Goal: Task Accomplishment & Management: Use online tool/utility

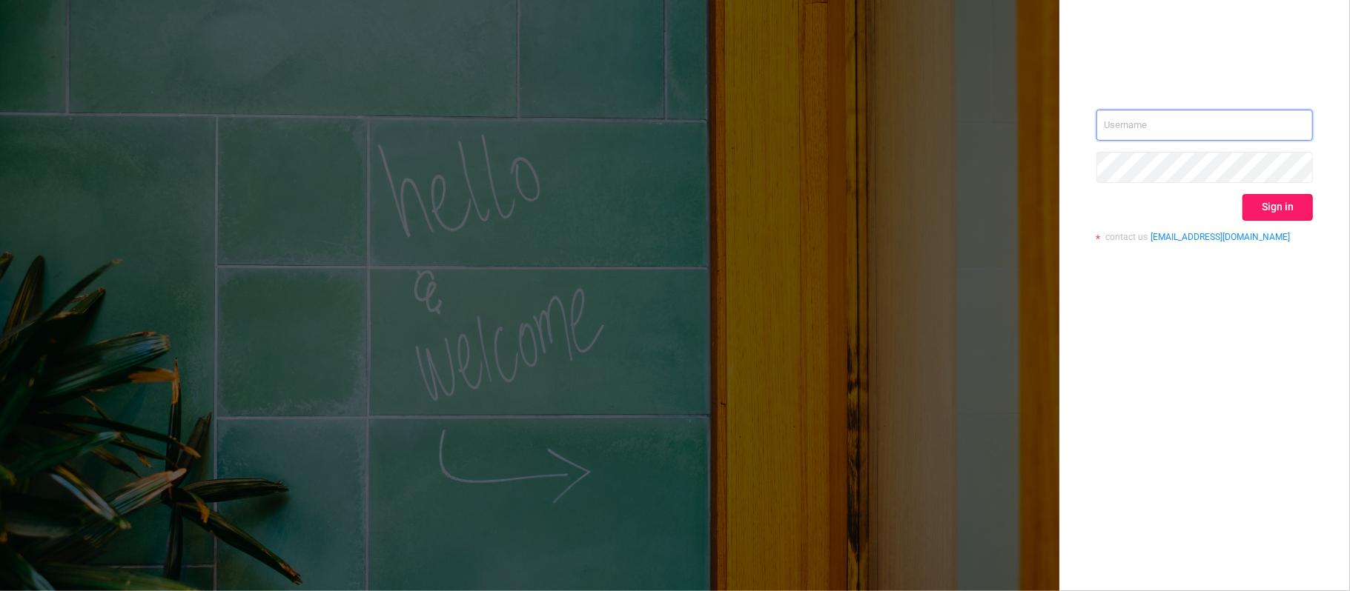
type input "[PERSON_NAME][EMAIL_ADDRESS][DOMAIN_NAME]"
click at [1304, 199] on button "Sign in" at bounding box center [1277, 207] width 70 height 27
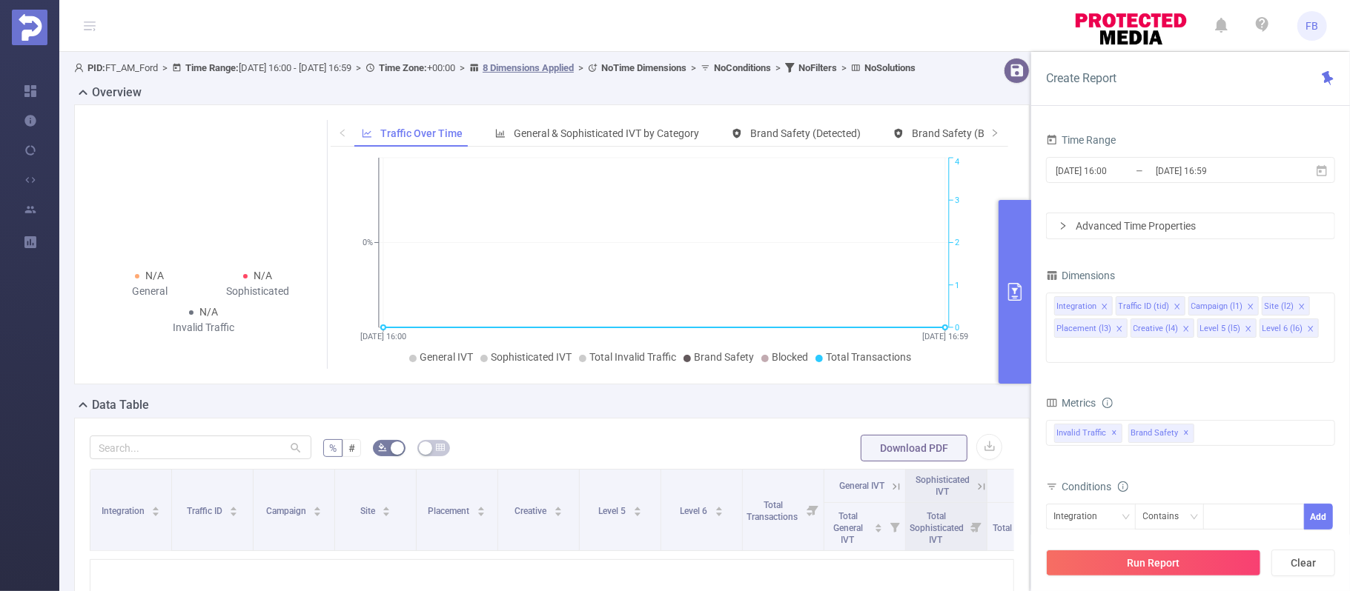
drag, startPoint x: 1122, startPoint y: 563, endPoint x: 1195, endPoint y: 208, distance: 363.2
click at [1201, 301] on div "Create Report Time Range [DATE] 16:00 _ [DATE] 16:59 Advanced Time Properties D…" at bounding box center [1190, 322] width 319 height 540
click at [1190, 181] on span "[DATE] 16:00 _ [DATE] 16:59" at bounding box center [1190, 170] width 289 height 26
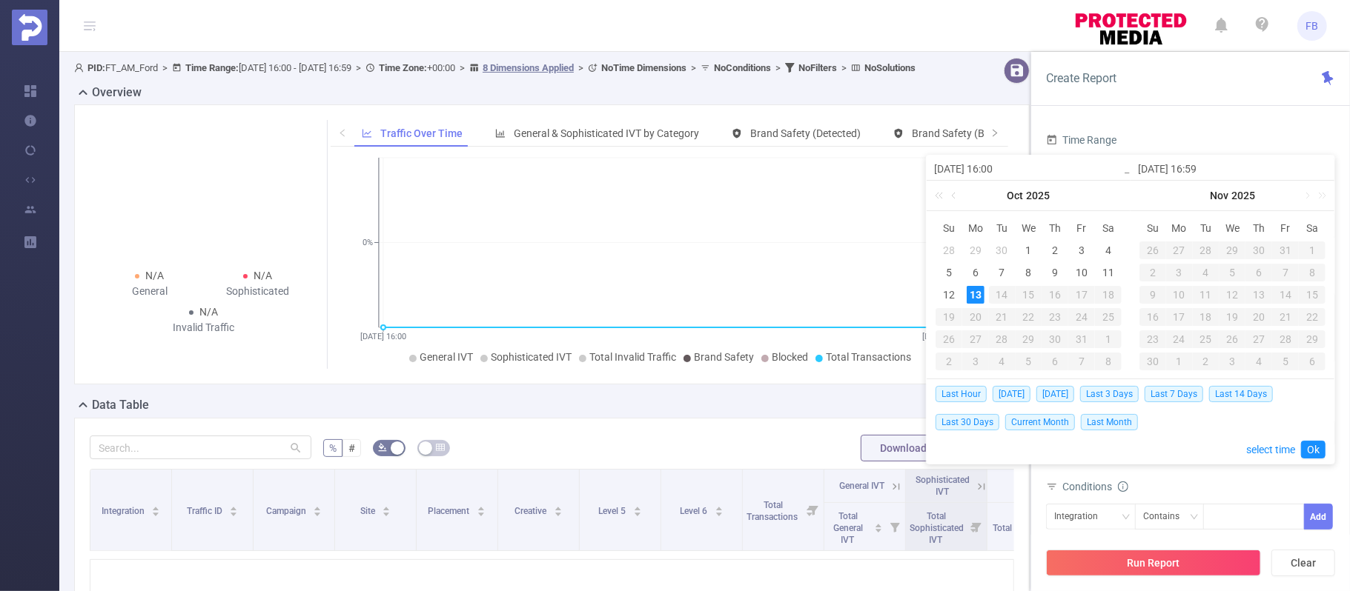
click at [1050, 411] on div "Last Hour [DATE] [DATE] Last 3 Days Last 7 Days Last 14 Days Last 30 Days Curre…" at bounding box center [1130, 407] width 390 height 56
click at [1051, 417] on span "Current Month" at bounding box center [1040, 422] width 70 height 16
type input "[DATE] 00:00"
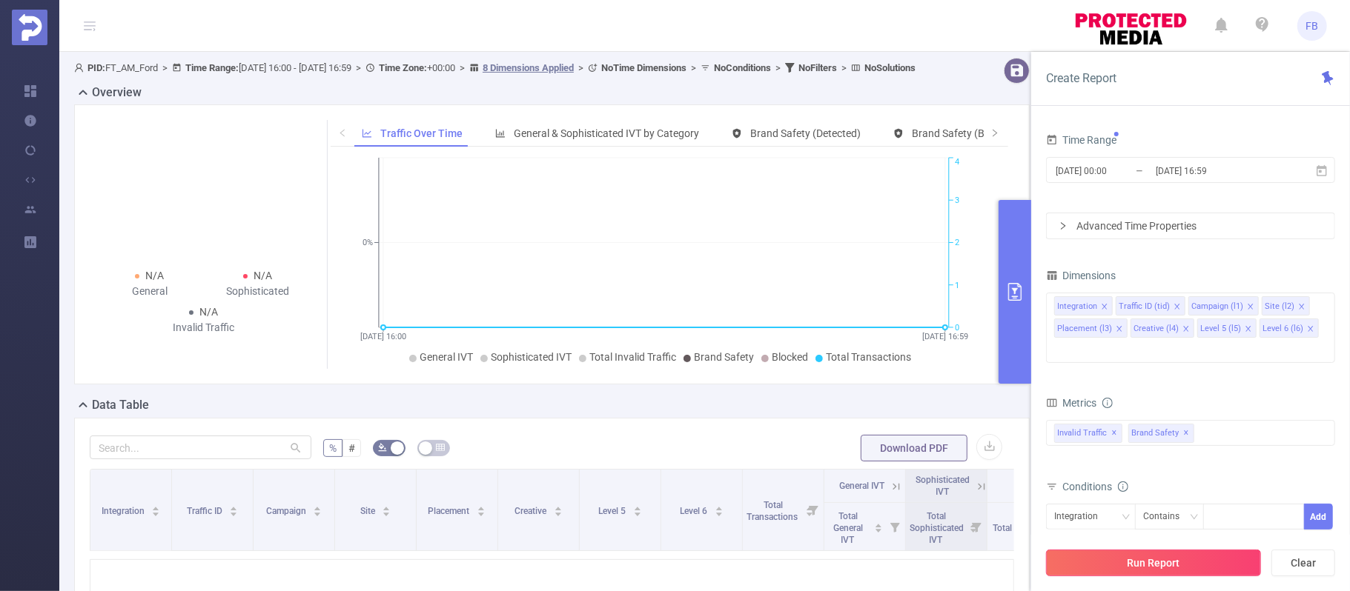
click at [1180, 557] on button "Run Report" at bounding box center [1153, 563] width 215 height 27
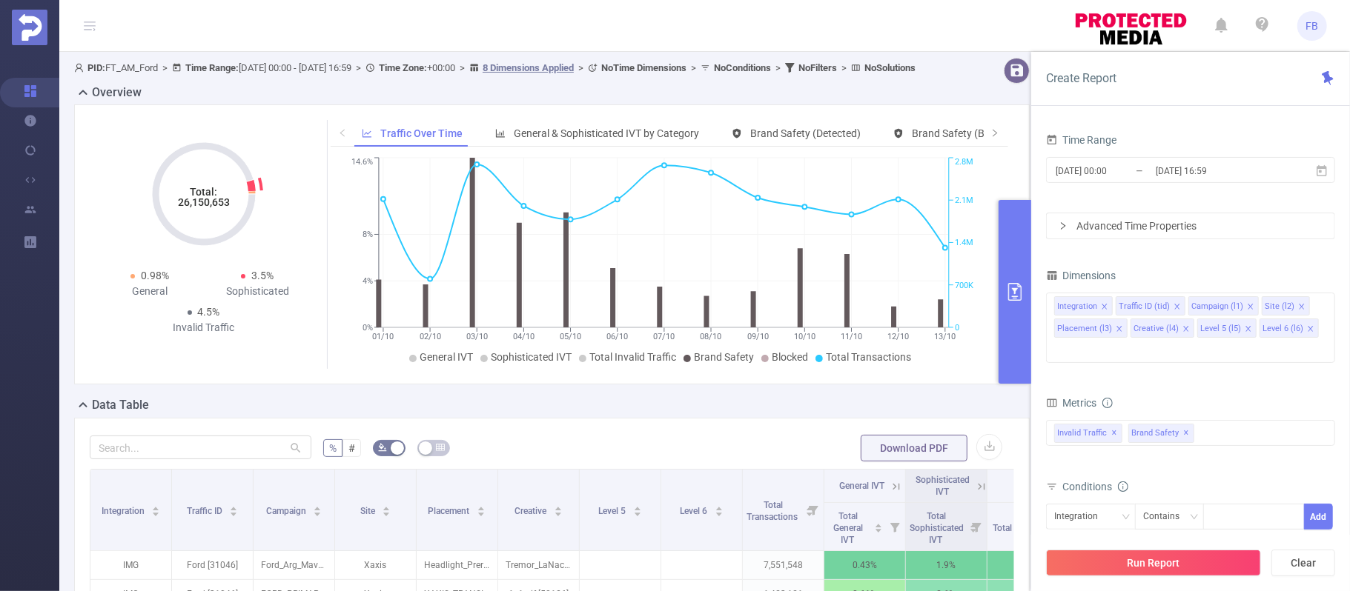
drag, startPoint x: 179, startPoint y: 219, endPoint x: 231, endPoint y: 223, distance: 52.0
click at [231, 223] on icon "Total: 26,150,653" at bounding box center [204, 194] width 148 height 148
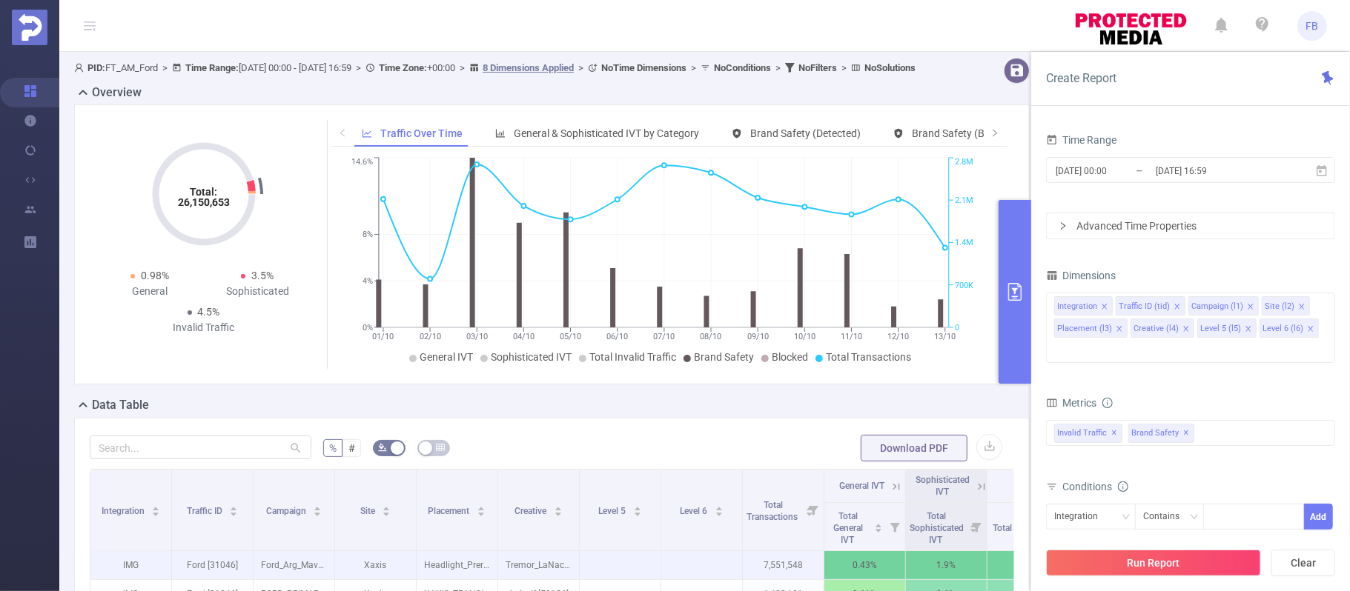
copy tspan "26,150,653"
